Goal: Find specific page/section: Find specific page/section

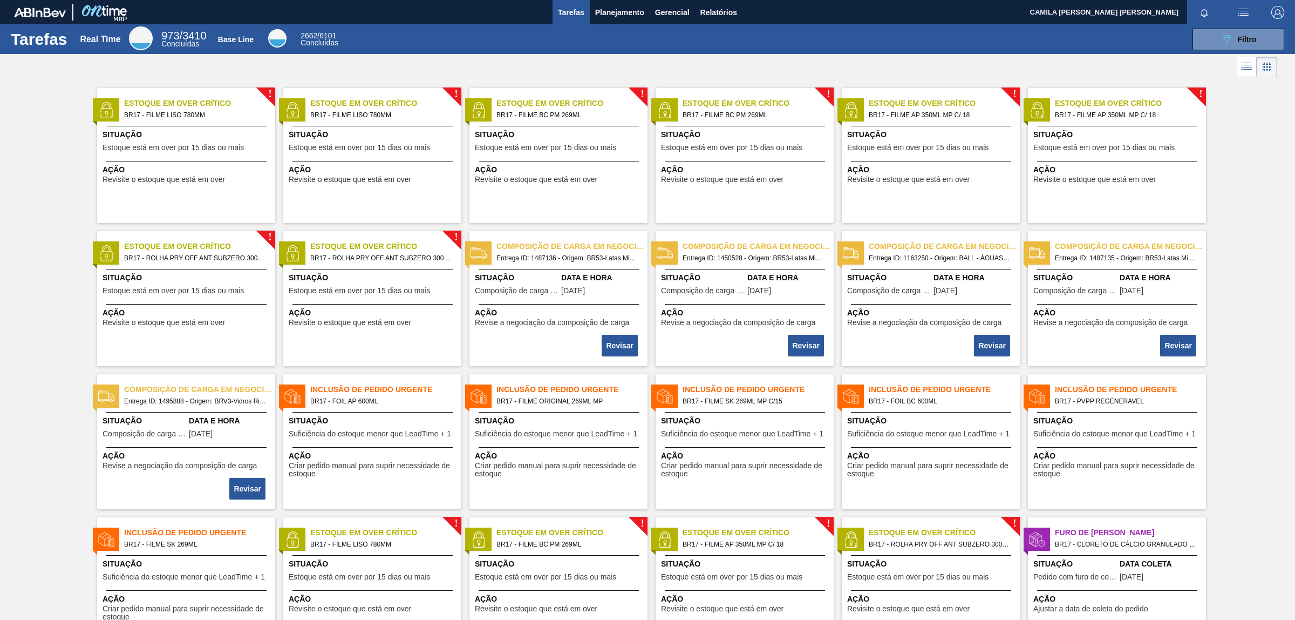
click at [1229, 34] on icon "089F7B8B-B2A5-4AFE-B5C0-19BA573D28AC" at bounding box center [1227, 39] width 13 height 13
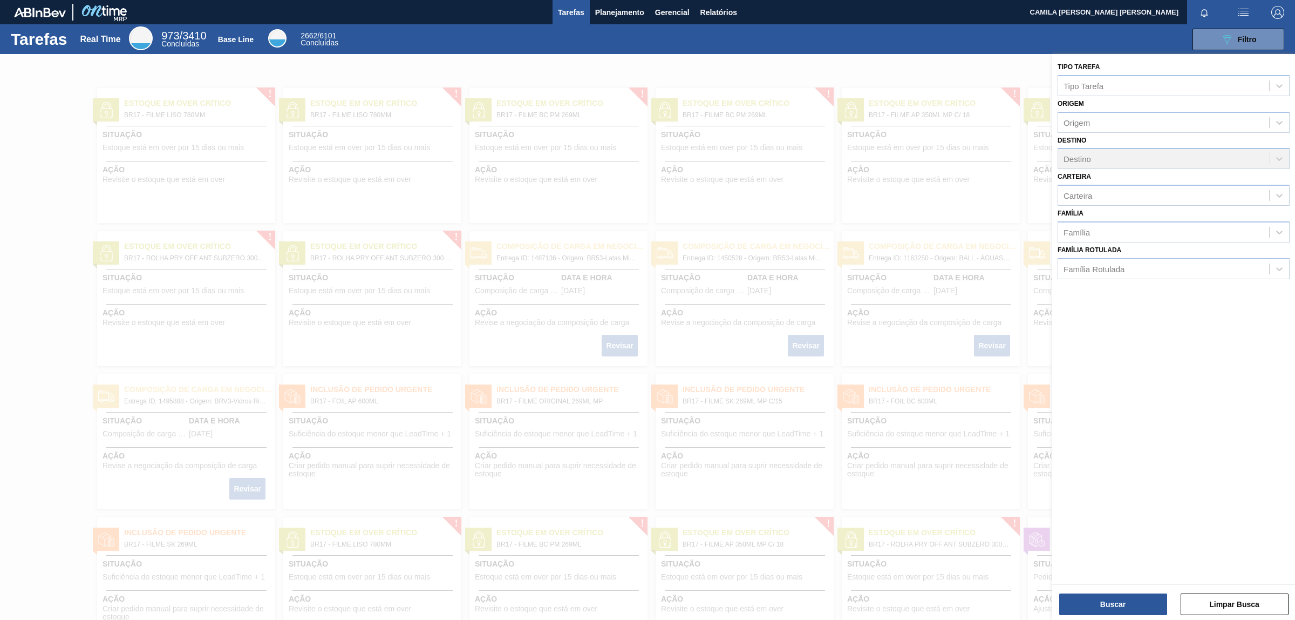
click at [772, 17] on div "Tarefas Planejamento Gerencial Relatórios" at bounding box center [647, 12] width 1295 height 24
drag, startPoint x: 692, startPoint y: 30, endPoint x: 975, endPoint y: 6, distance: 284.3
click at [784, 19] on main "Tarefas Planejamento Gerencial Relatórios CAMILA [PERSON_NAME] [PERSON_NAME] to…" at bounding box center [647, 310] width 1295 height 620
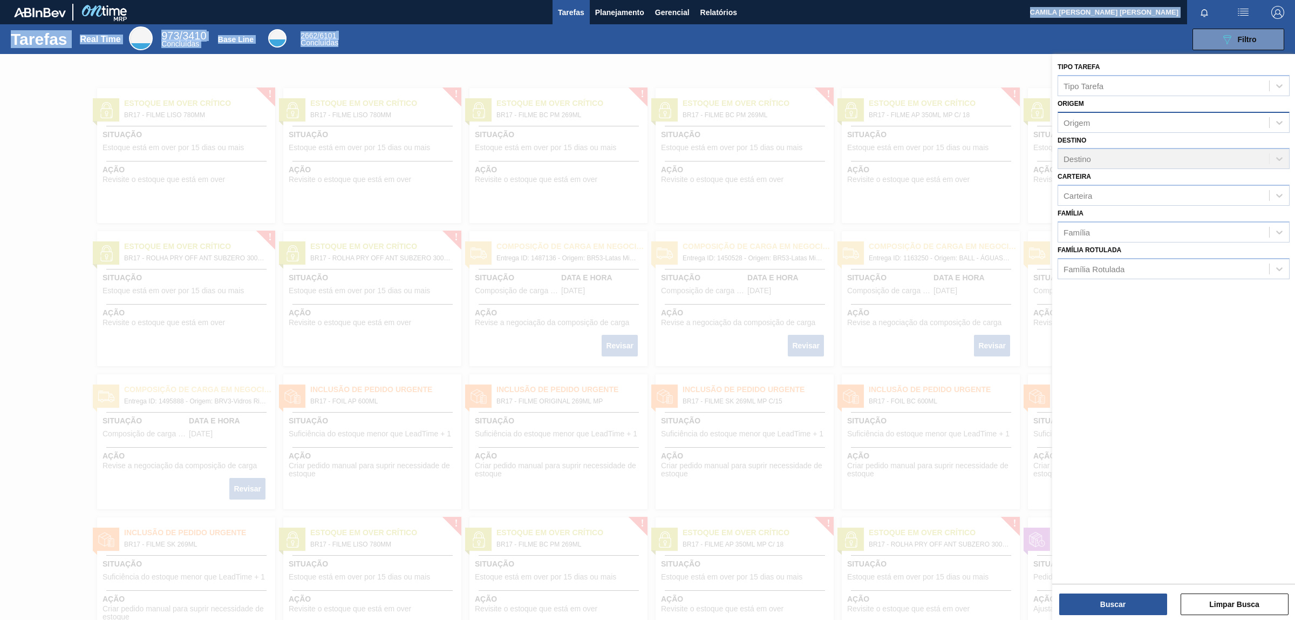
click at [1176, 123] on div "Origem" at bounding box center [1163, 122] width 211 height 16
click at [1100, 118] on div "Origem" at bounding box center [1163, 122] width 211 height 16
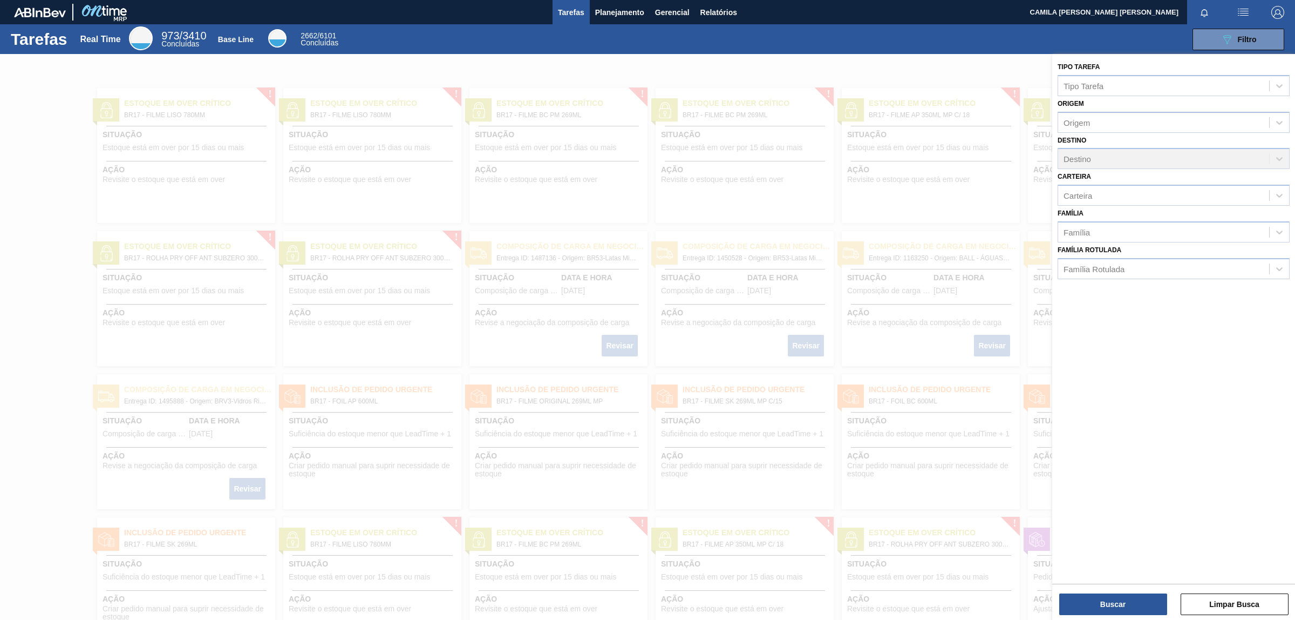
drag, startPoint x: 924, startPoint y: 83, endPoint x: 881, endPoint y: 56, distance: 50.9
click at [921, 81] on div at bounding box center [647, 364] width 1295 height 620
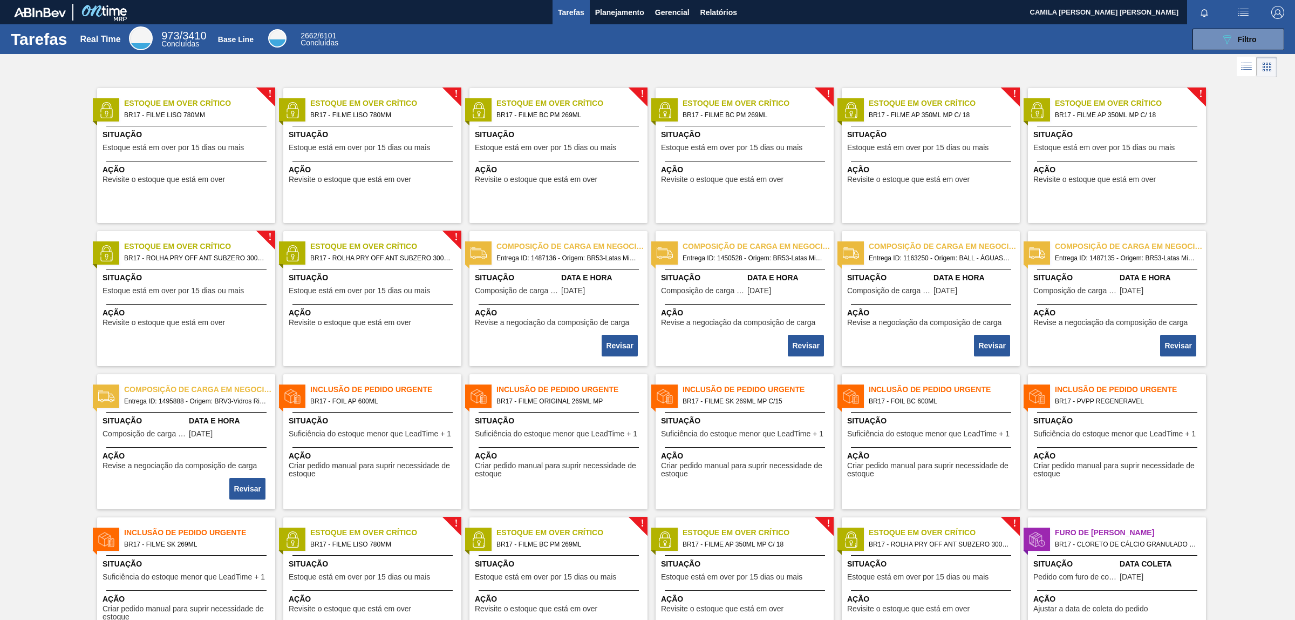
click at [880, 55] on div "Tarefas Real Time 973 / 3410 Concluídas Base Line 2662 / 6101 Concluídas 089F7B…" at bounding box center [647, 297] width 1295 height 547
click at [624, 11] on span "Planejamento" at bounding box center [619, 12] width 49 height 13
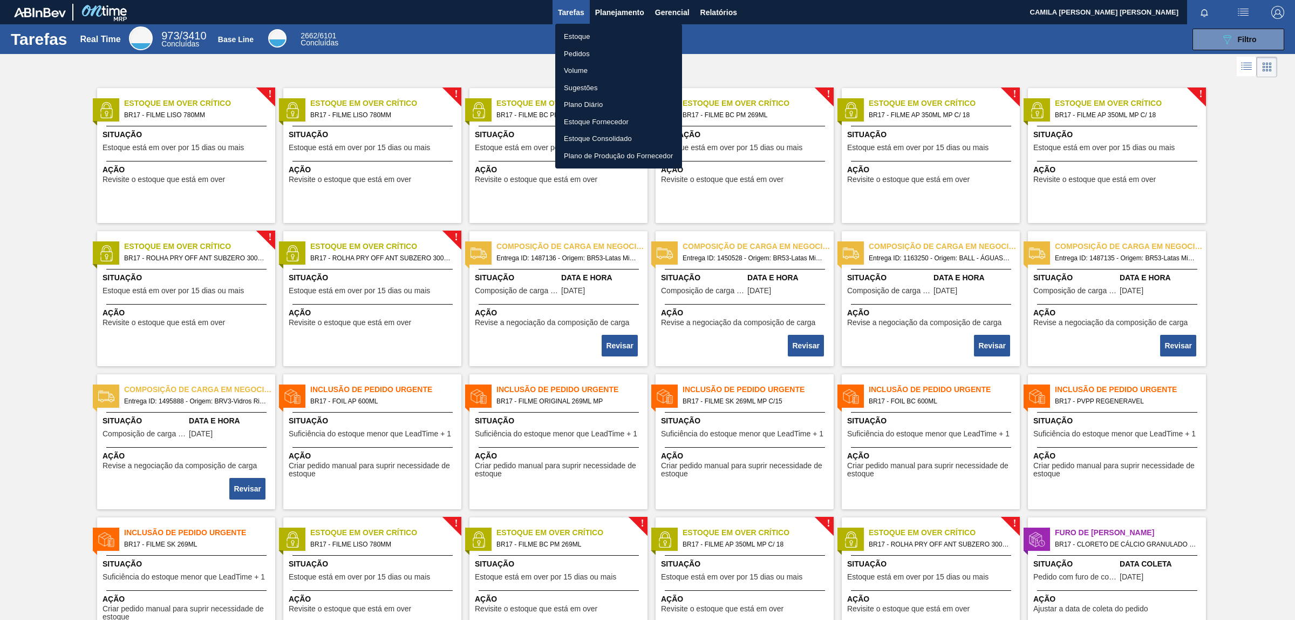
click at [588, 52] on li "Pedidos" at bounding box center [618, 53] width 127 height 17
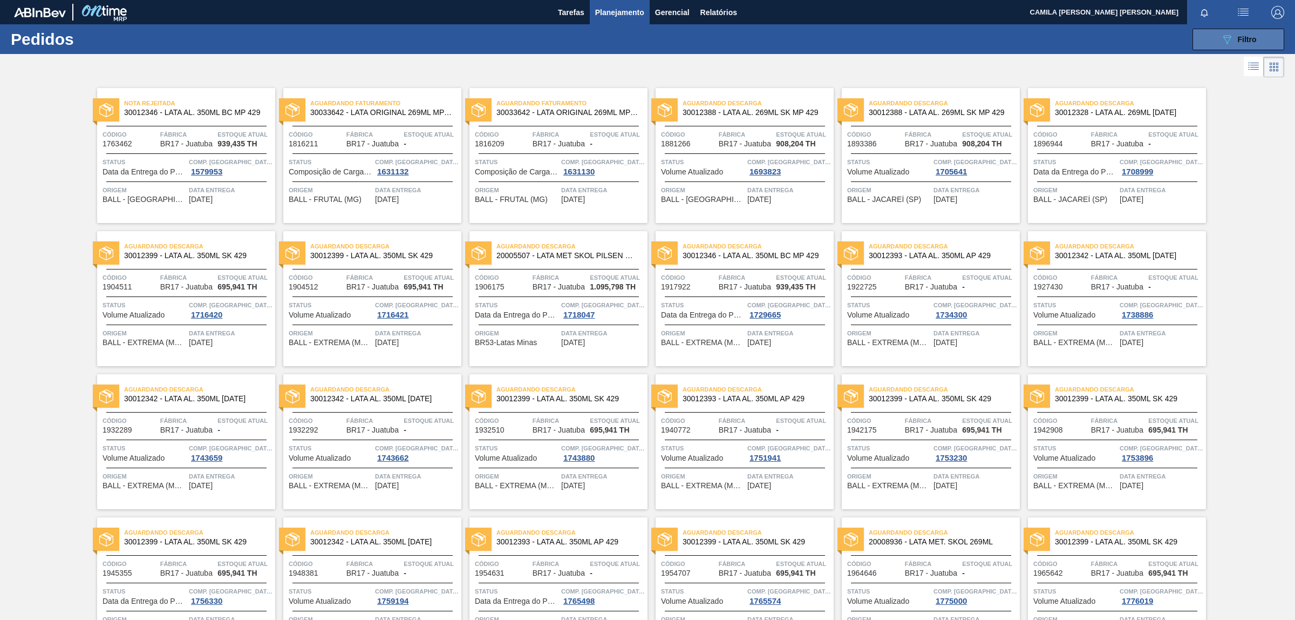
click at [1232, 40] on icon "089F7B8B-B2A5-4AFE-B5C0-19BA573D28AC" at bounding box center [1227, 39] width 13 height 13
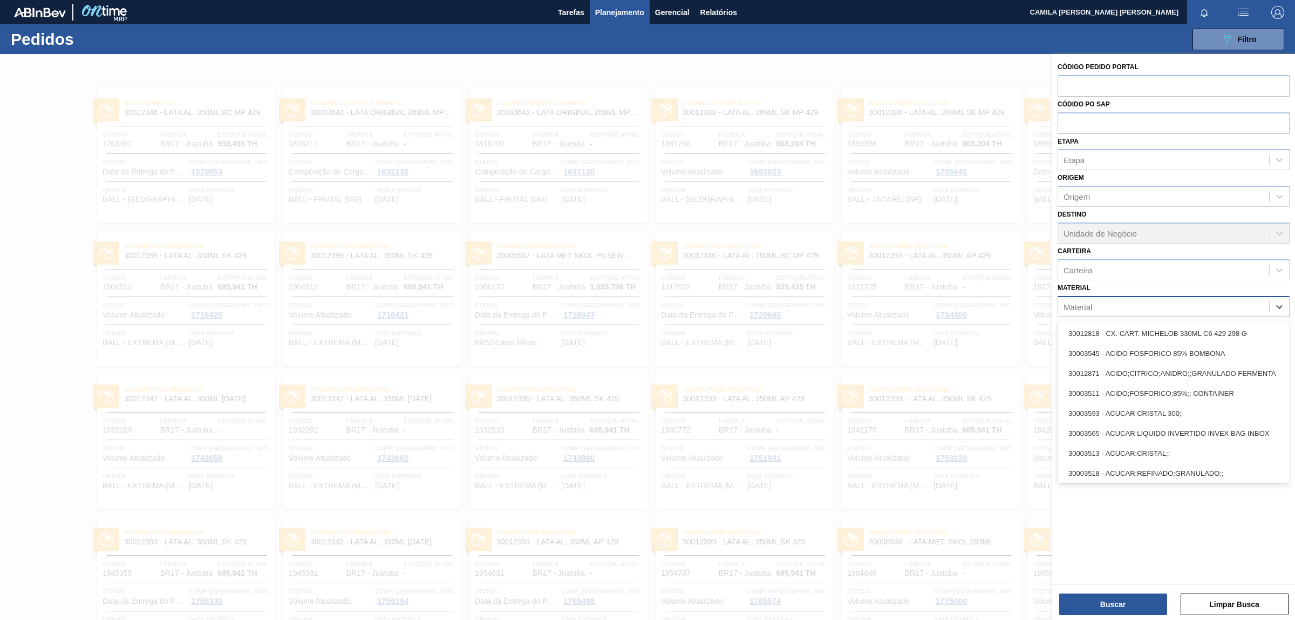
click at [1131, 301] on div "Material" at bounding box center [1163, 306] width 211 height 16
paste input "20005468"
type input "20005468"
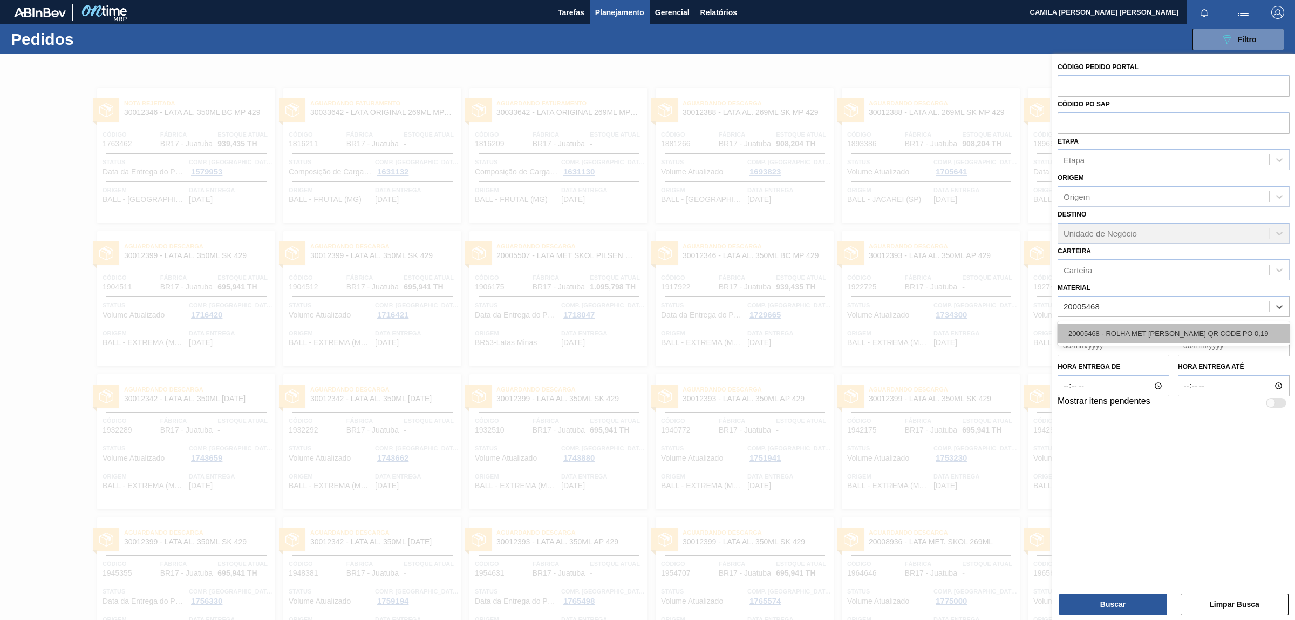
click at [1155, 328] on div "20005468 - ROLHA MET [PERSON_NAME] QR CODE PO 0,19" at bounding box center [1174, 333] width 232 height 20
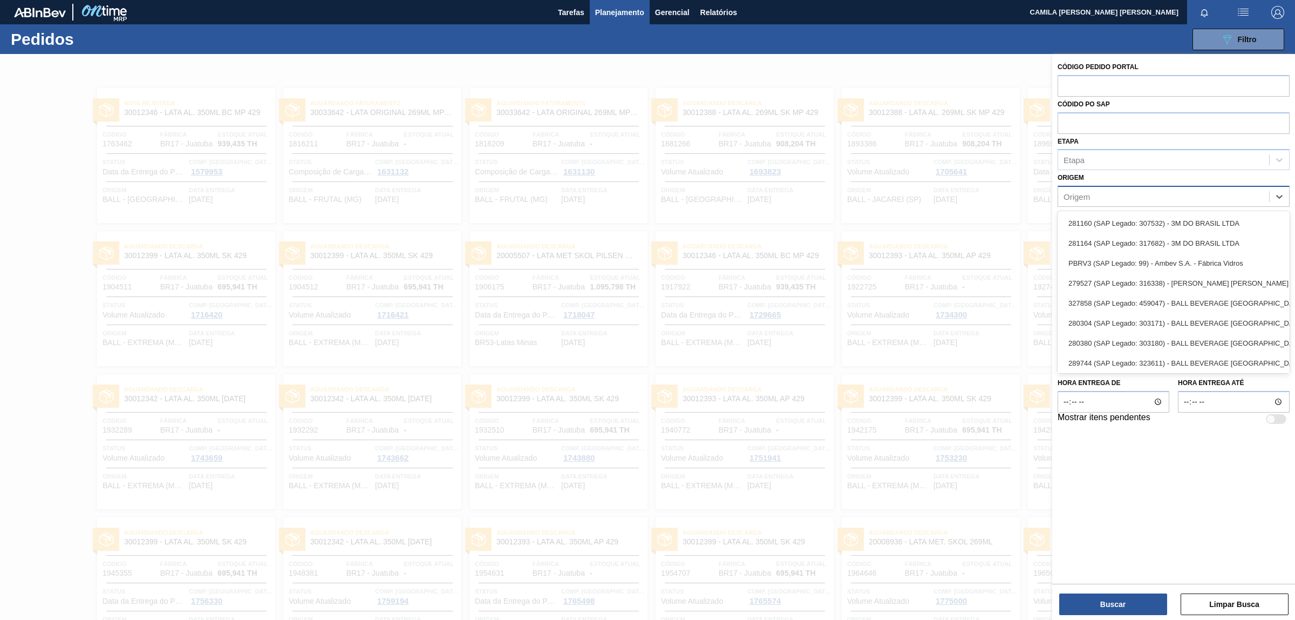
click at [1103, 197] on div "Origem" at bounding box center [1163, 197] width 211 height 16
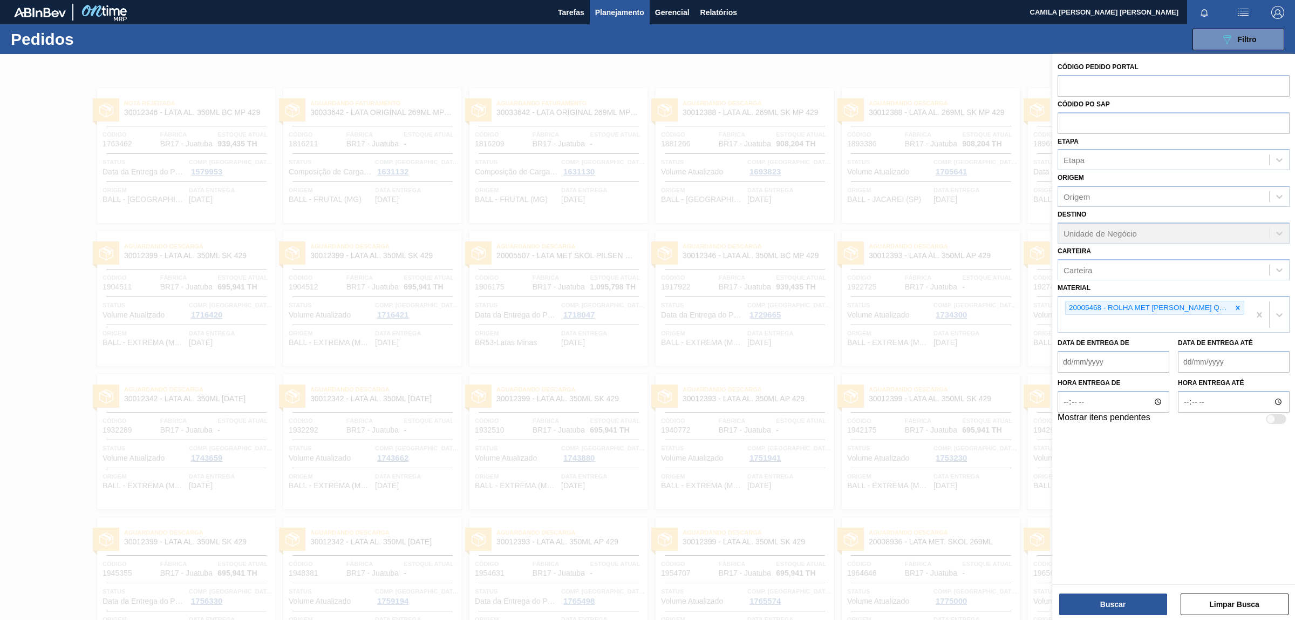
click at [1113, 182] on div "Origem Origem" at bounding box center [1174, 188] width 232 height 37
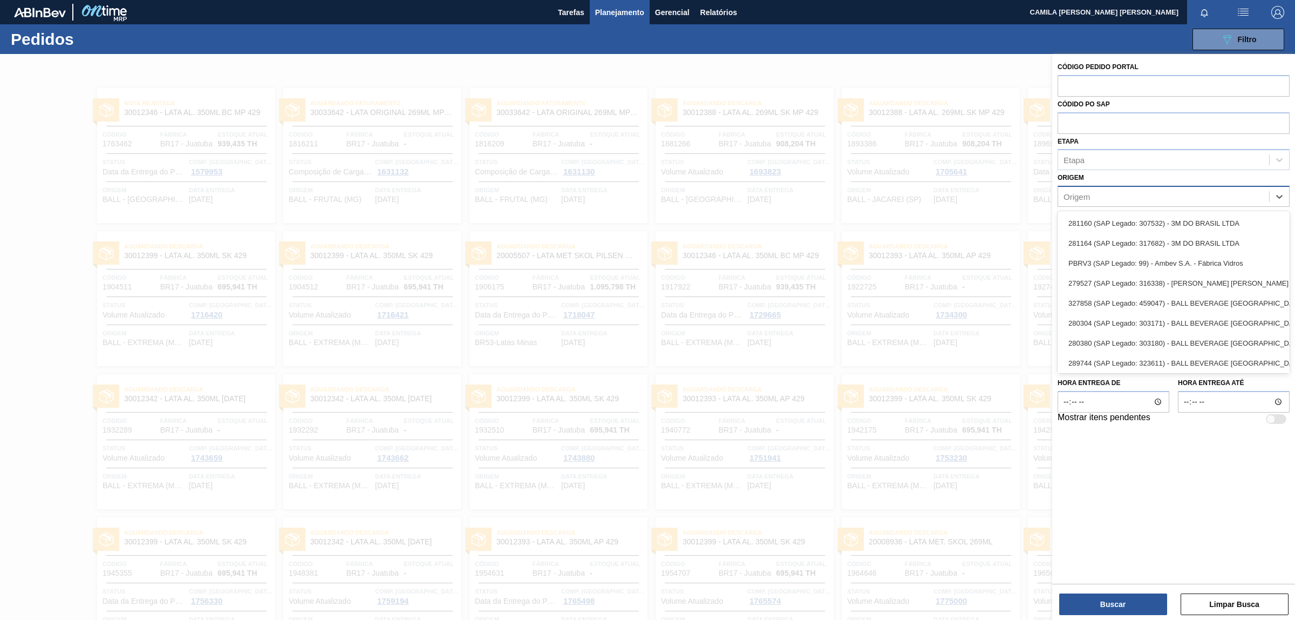
click at [1128, 193] on div "Origem" at bounding box center [1163, 197] width 211 height 16
click at [1099, 197] on div "Origem" at bounding box center [1163, 197] width 211 height 16
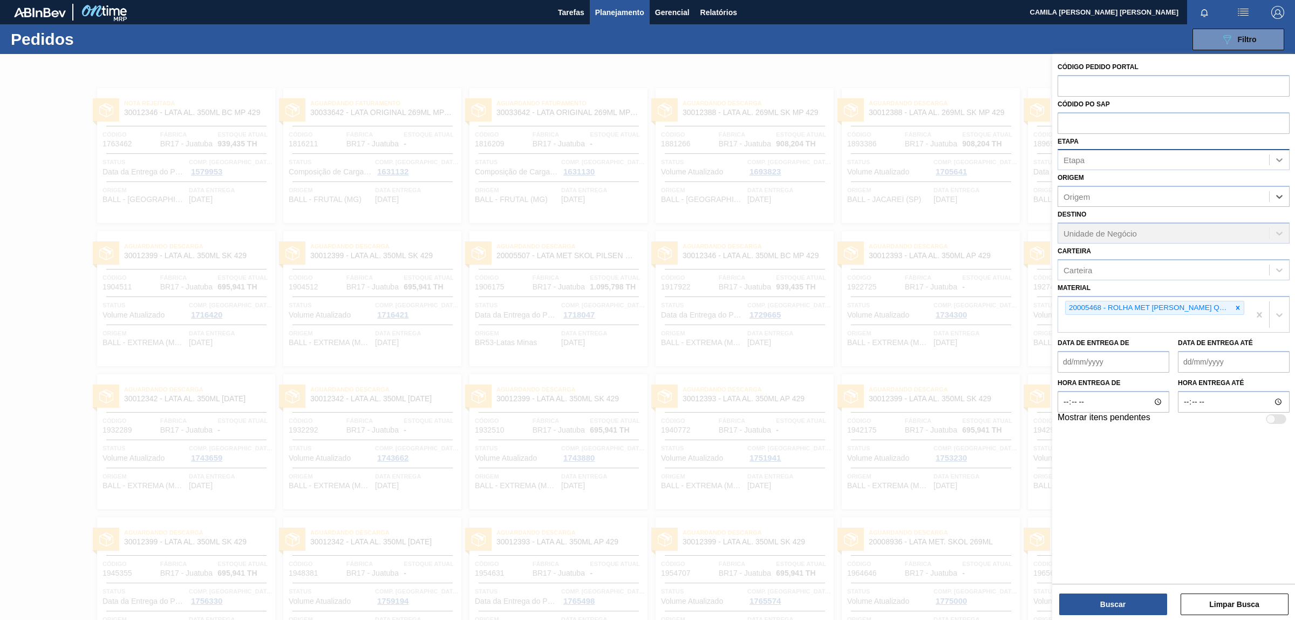
click at [1275, 165] on div at bounding box center [1279, 159] width 19 height 19
click at [1138, 610] on button "Buscar" at bounding box center [1113, 604] width 108 height 22
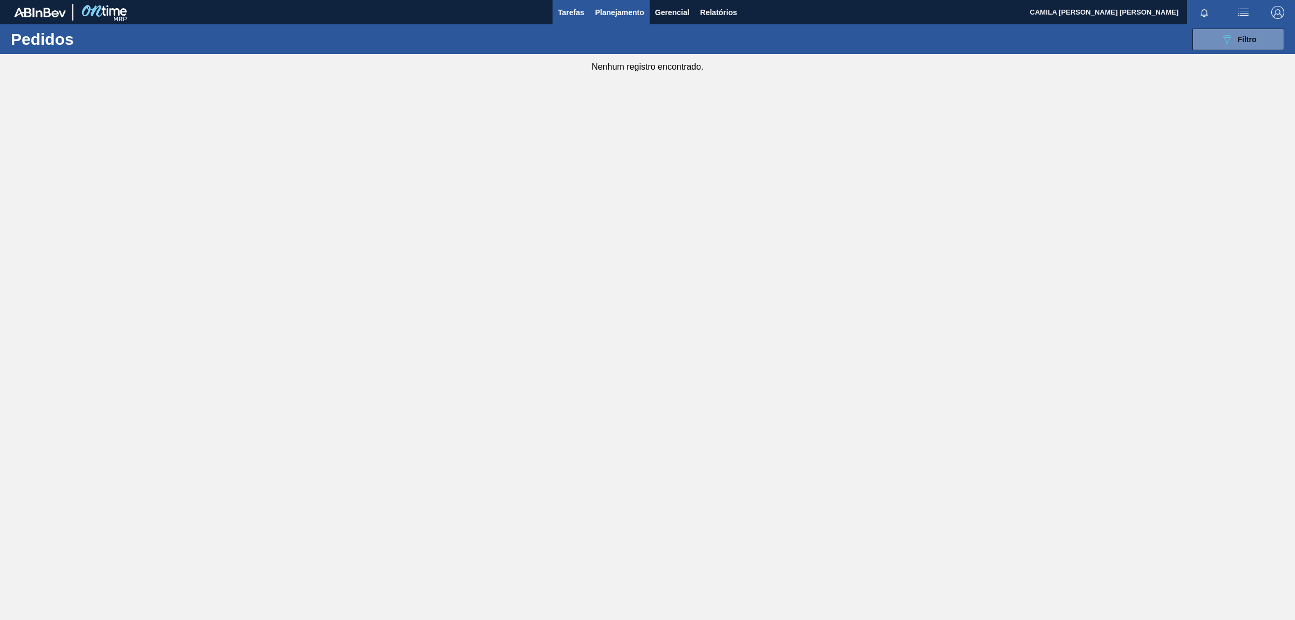
click at [575, 9] on span "Tarefas" at bounding box center [571, 12] width 26 height 13
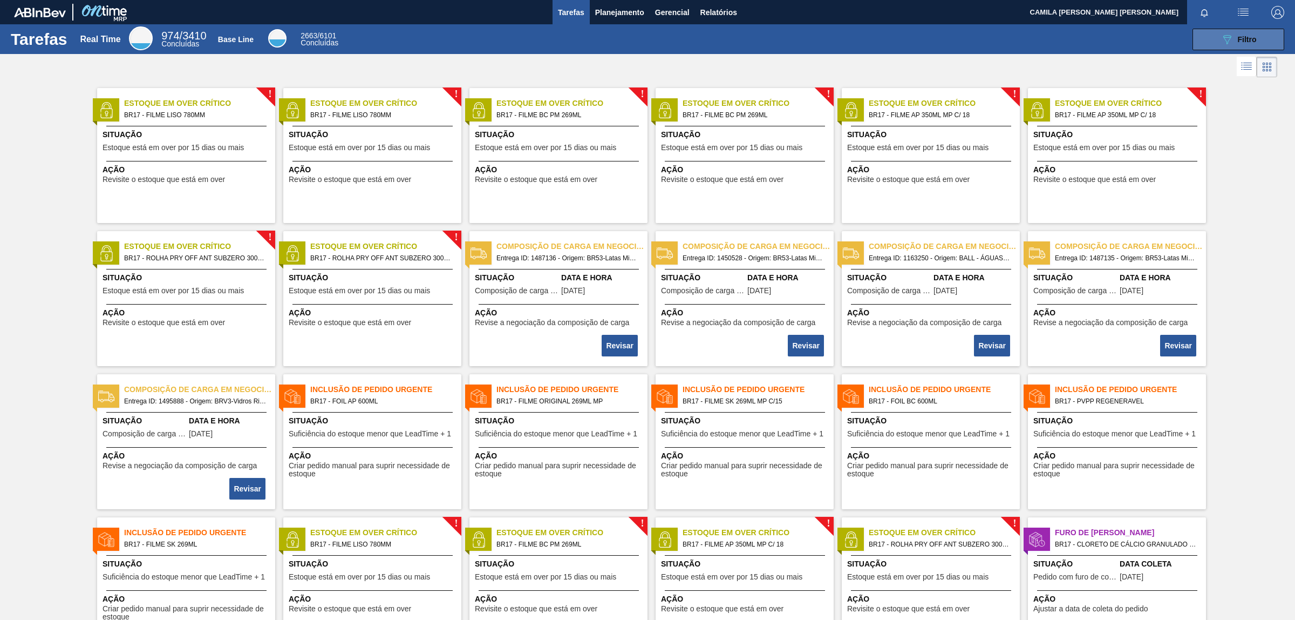
click at [1244, 36] on span "Filtro" at bounding box center [1247, 39] width 19 height 9
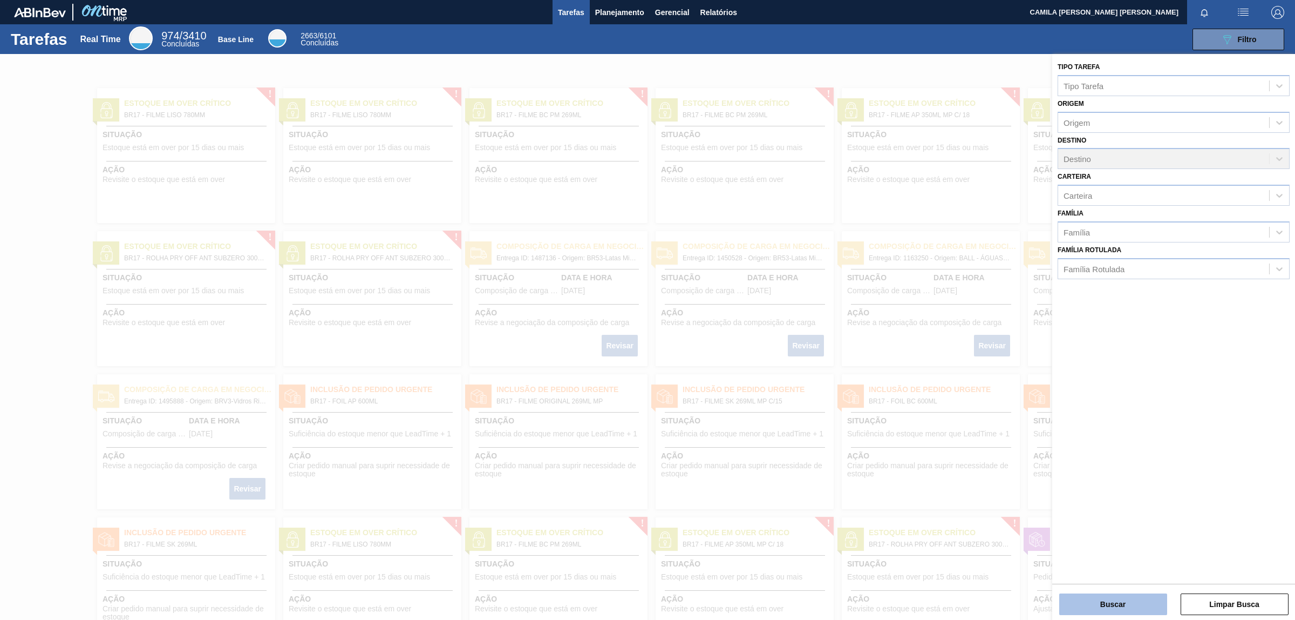
click at [1128, 602] on button "Buscar" at bounding box center [1113, 604] width 108 height 22
